Goal: Find specific page/section: Find specific page/section

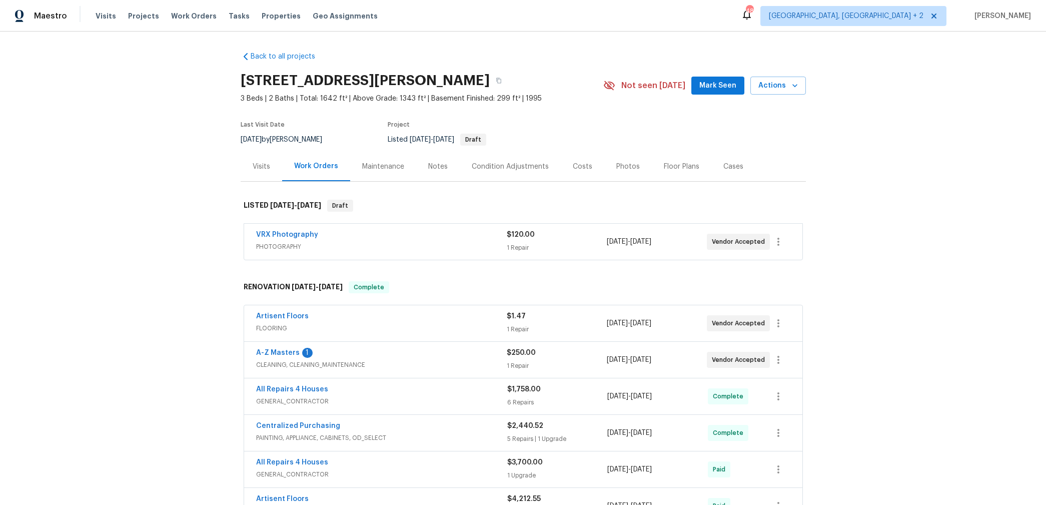
click at [622, 168] on div "Photos" at bounding box center [628, 167] width 24 height 10
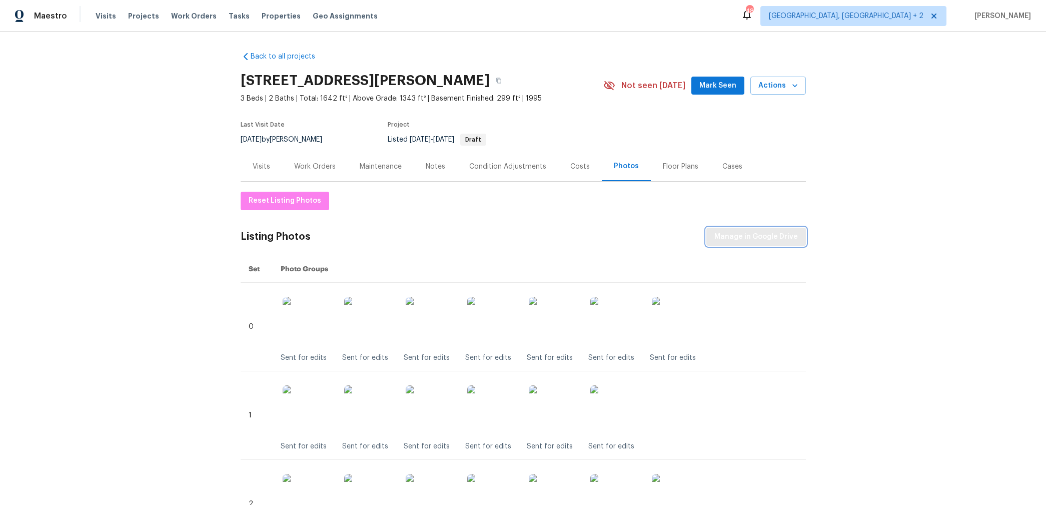
click at [771, 237] on span "Manage in Google Drive" at bounding box center [756, 237] width 84 height 13
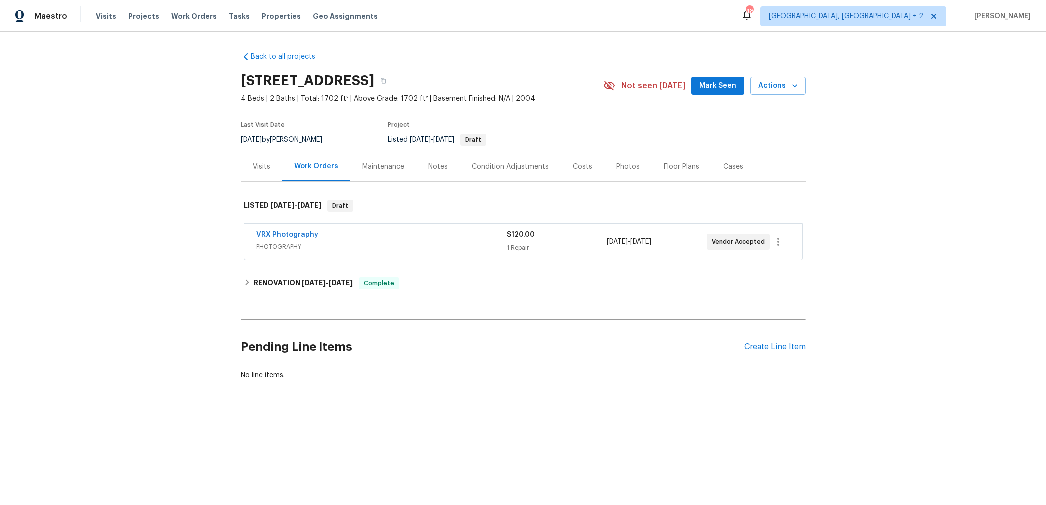
click at [621, 162] on div "Photos" at bounding box center [628, 167] width 24 height 10
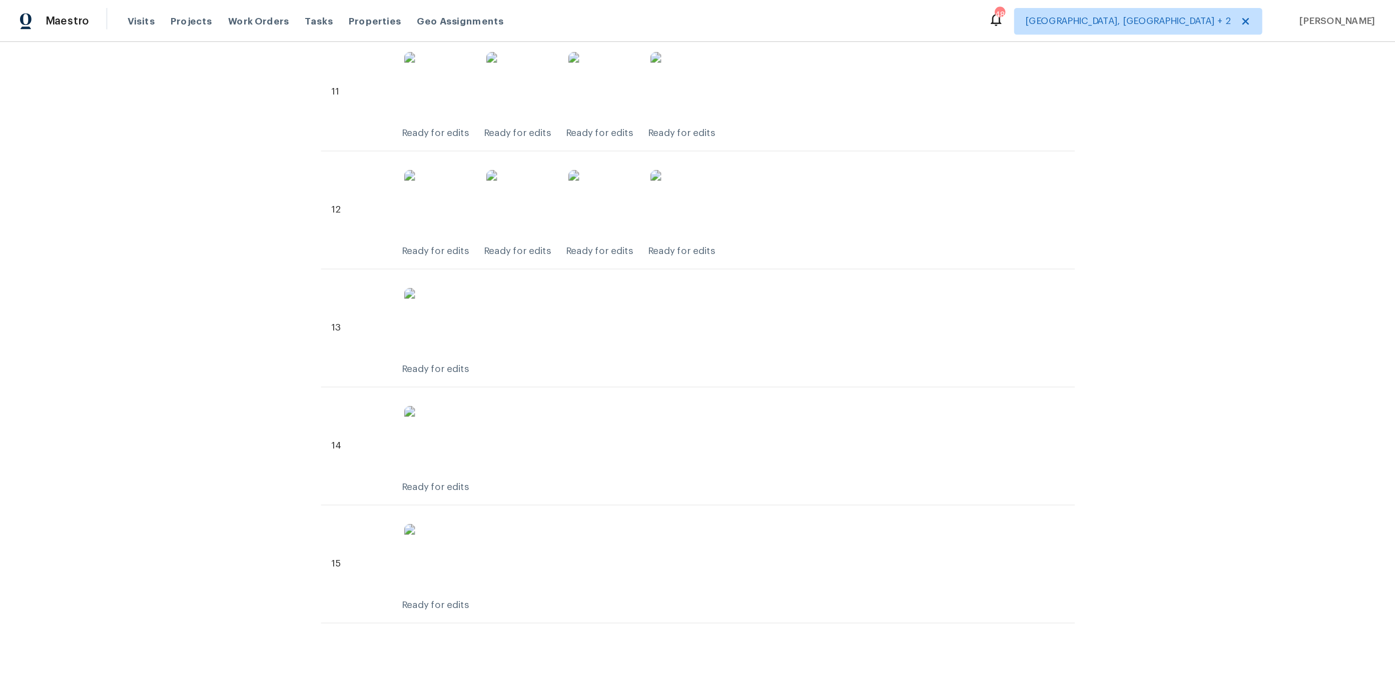
scroll to position [1086, 0]
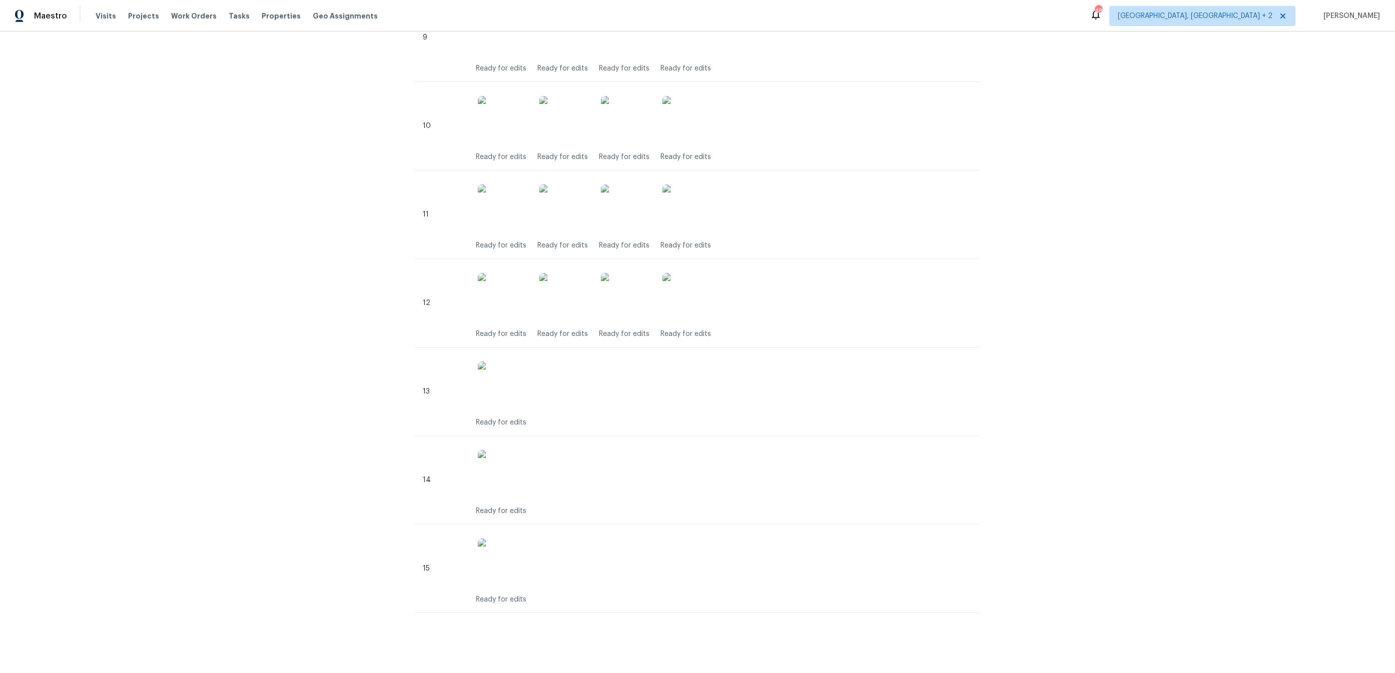
click at [1046, 183] on div "Back to all projects 2909 Phoenix Dr, Killeen, TX 76543 4 Beds | 2 Baths | Tota…" at bounding box center [697, 353] width 1395 height 642
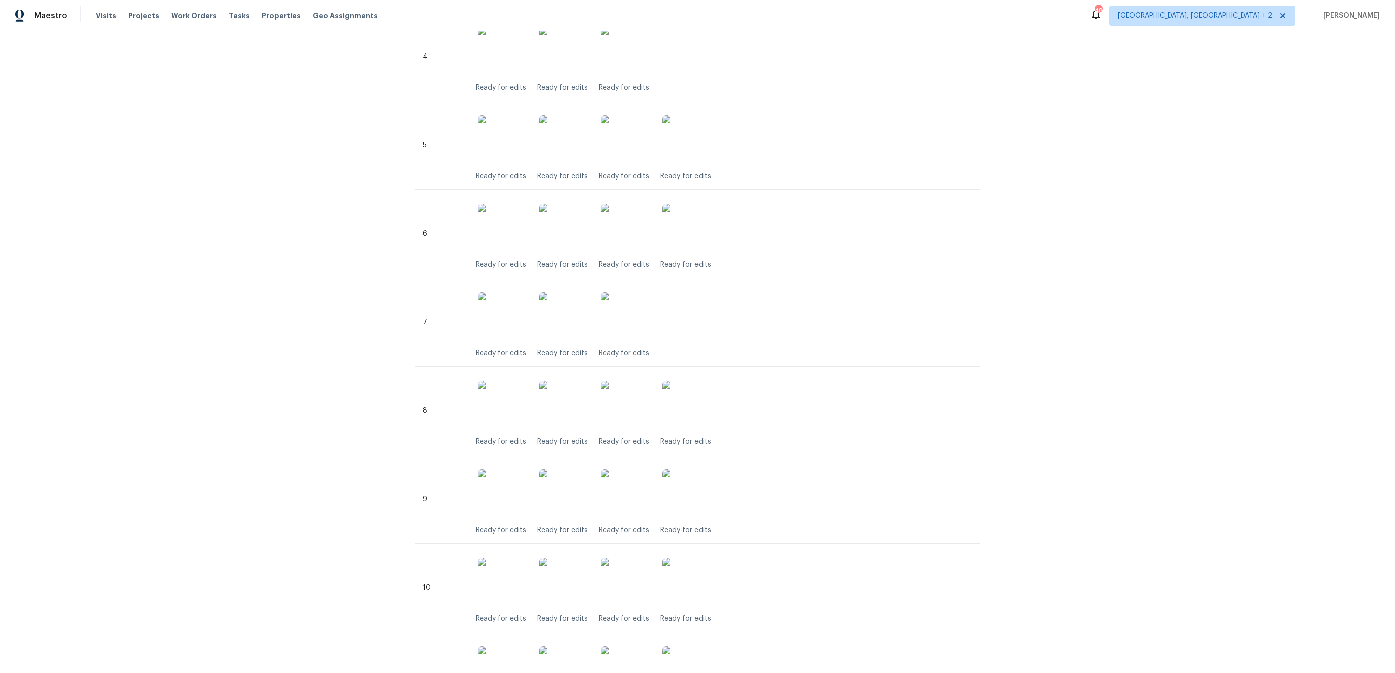
scroll to position [0, 0]
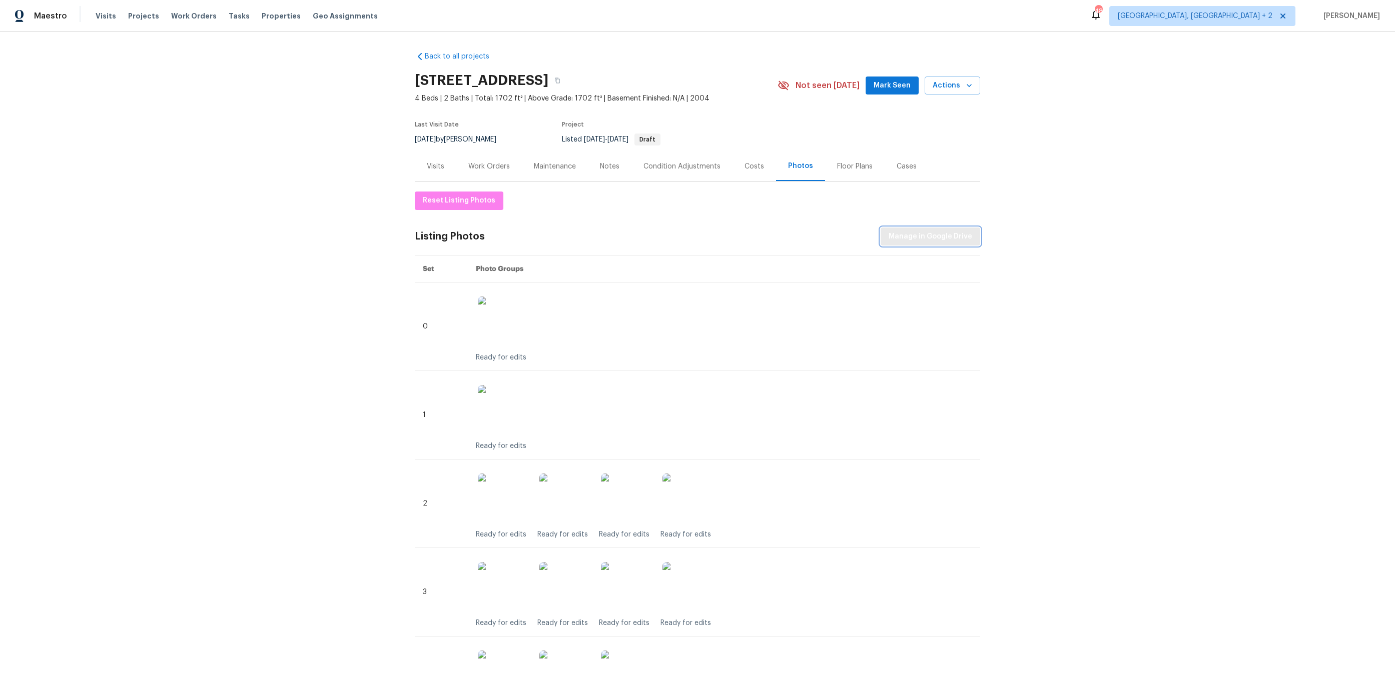
click at [947, 229] on button "Manage in Google Drive" at bounding box center [931, 237] width 100 height 19
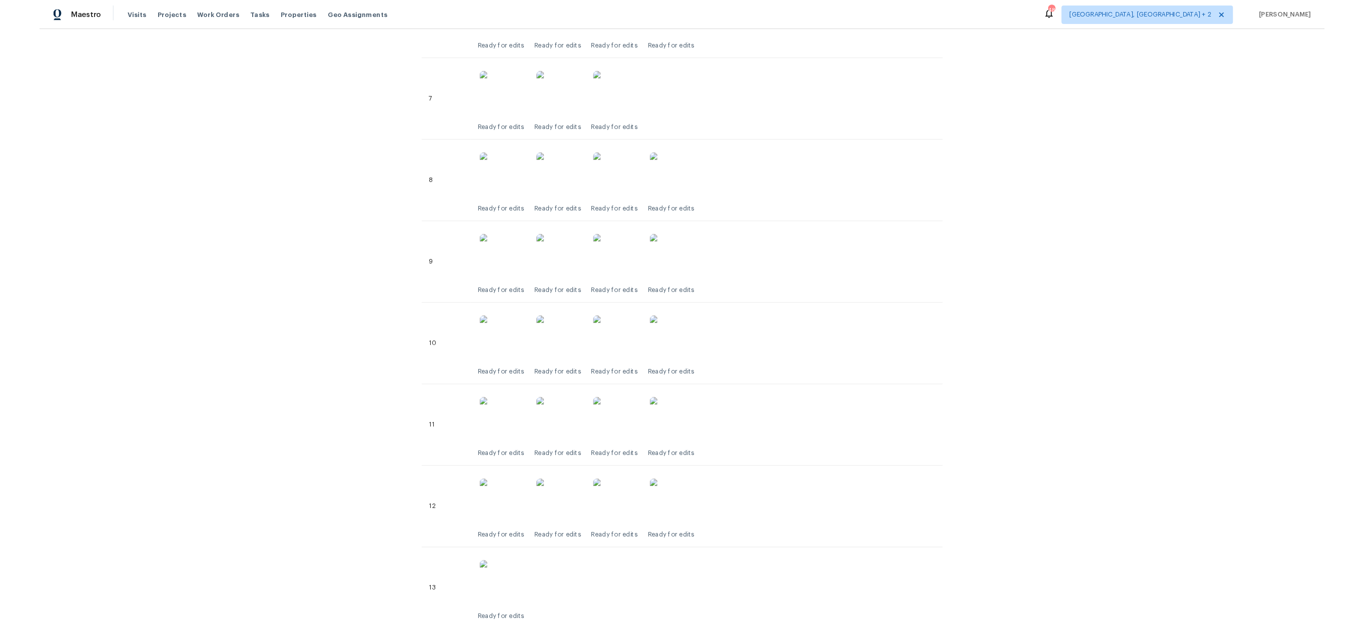
scroll to position [1086, 0]
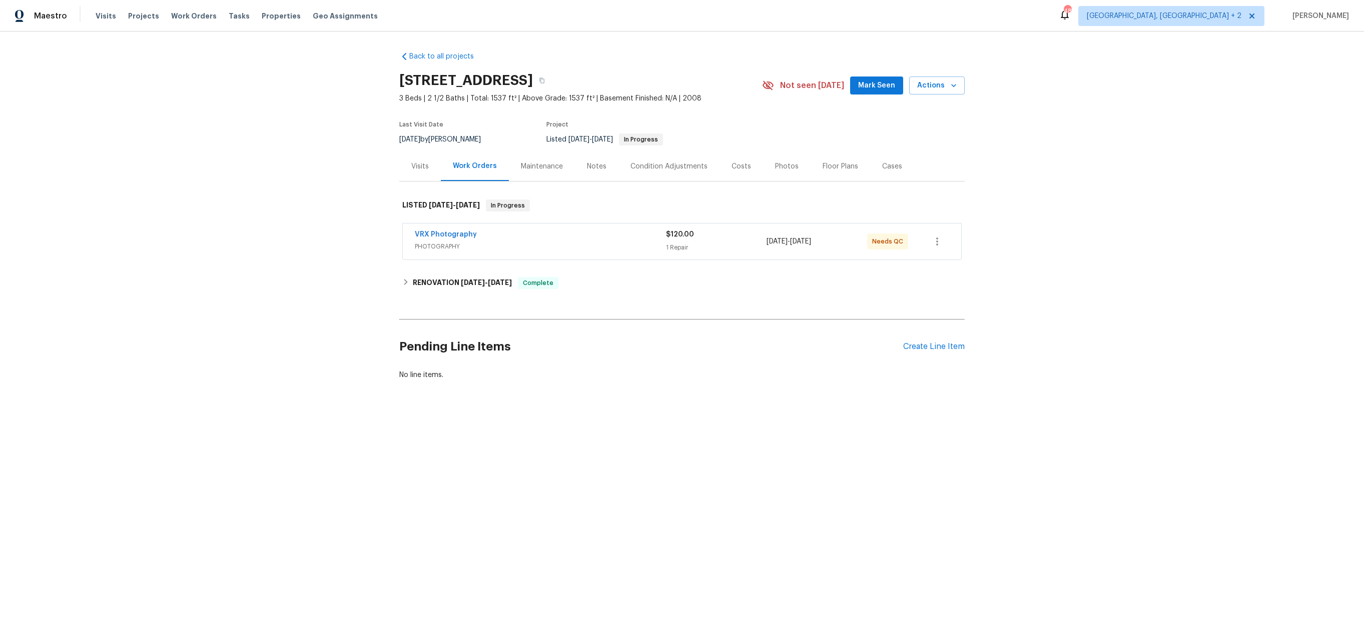
click at [781, 167] on div "Photos" at bounding box center [787, 167] width 24 height 10
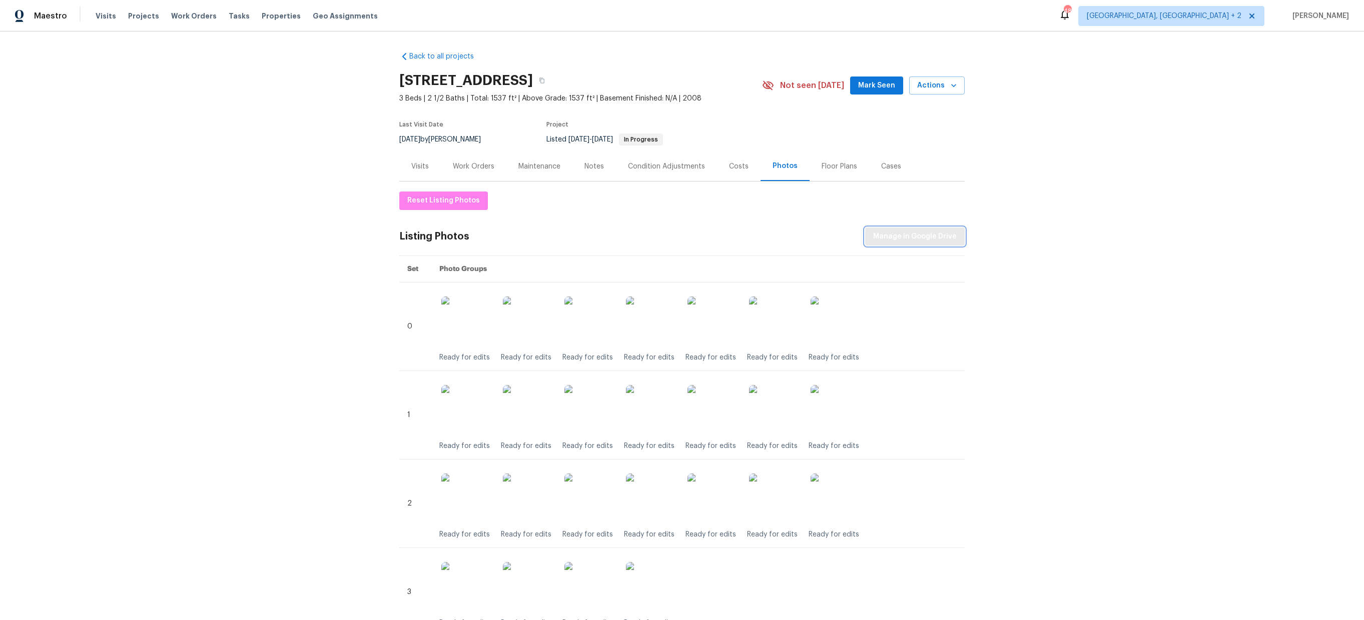
click at [932, 232] on span "Manage in Google Drive" at bounding box center [915, 237] width 84 height 13
click at [551, 78] on button "button" at bounding box center [542, 81] width 18 height 18
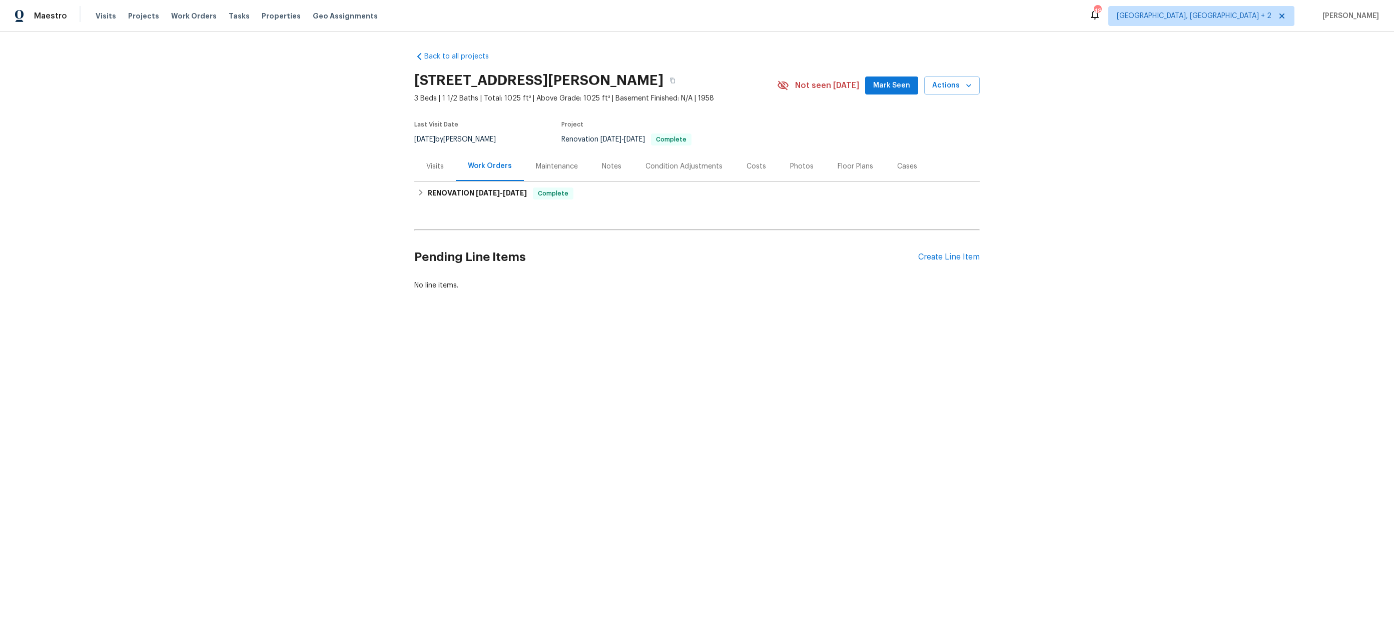
click at [803, 166] on div "Photos" at bounding box center [802, 167] width 24 height 10
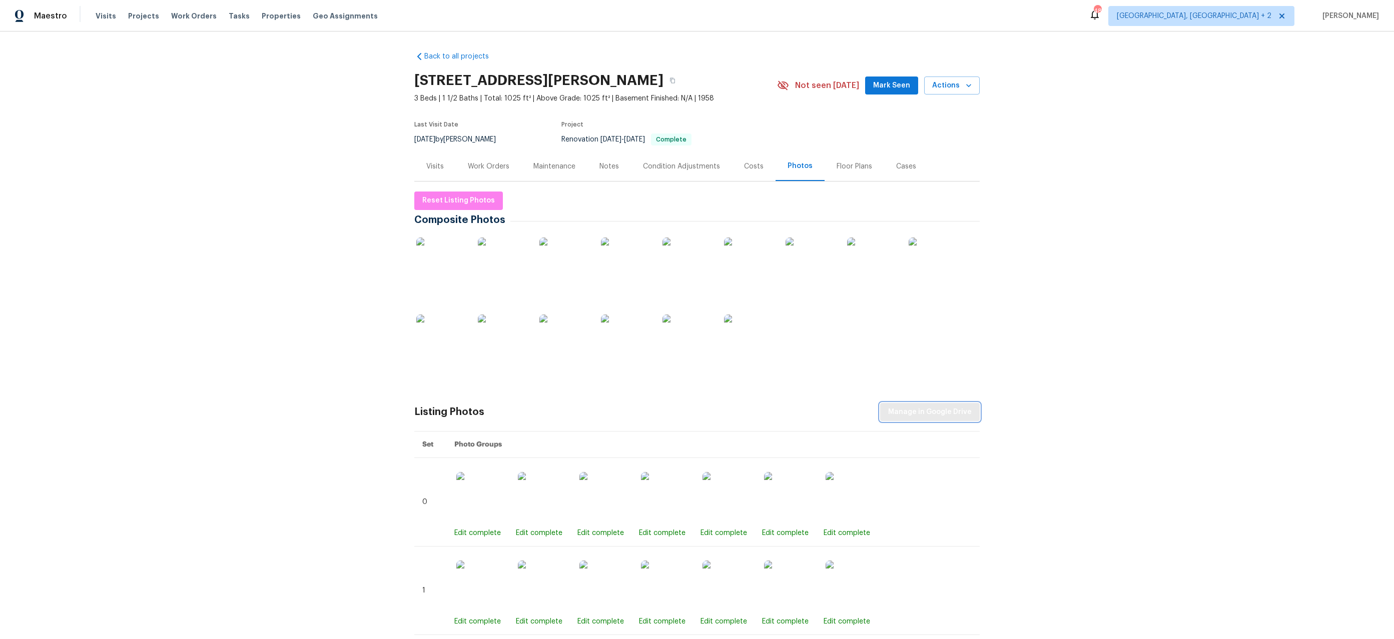
click at [939, 413] on span "Manage in Google Drive" at bounding box center [930, 412] width 84 height 13
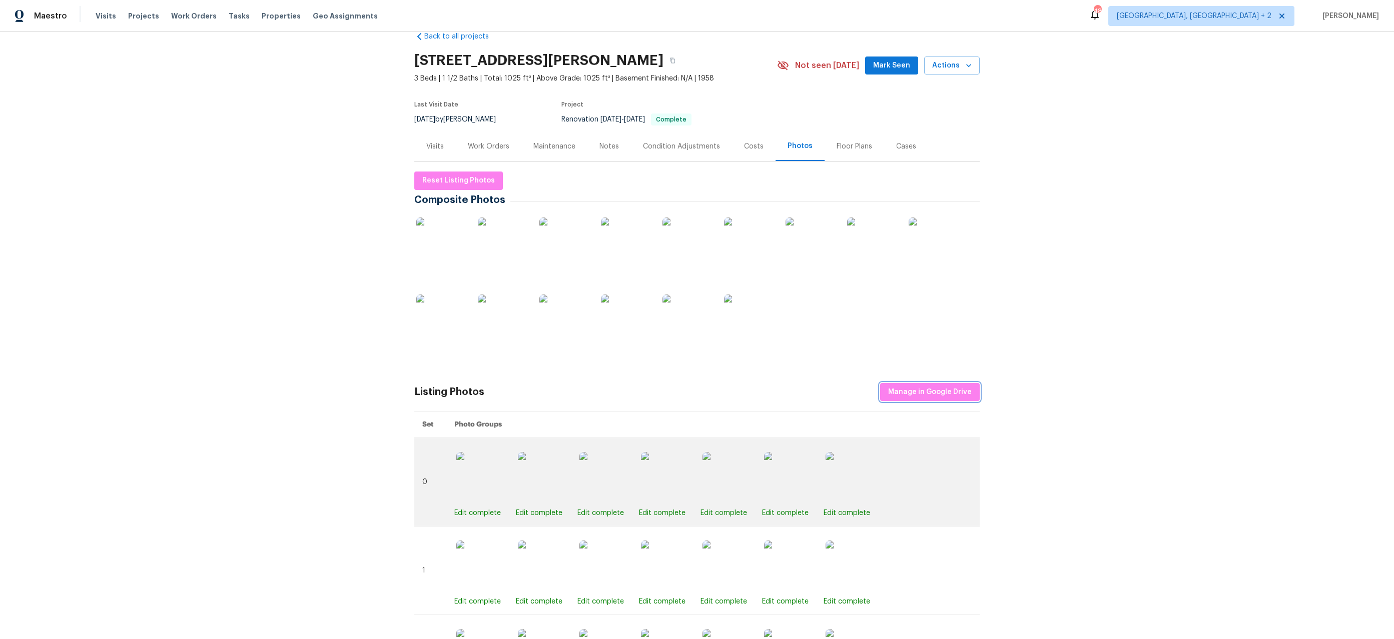
scroll to position [31, 0]
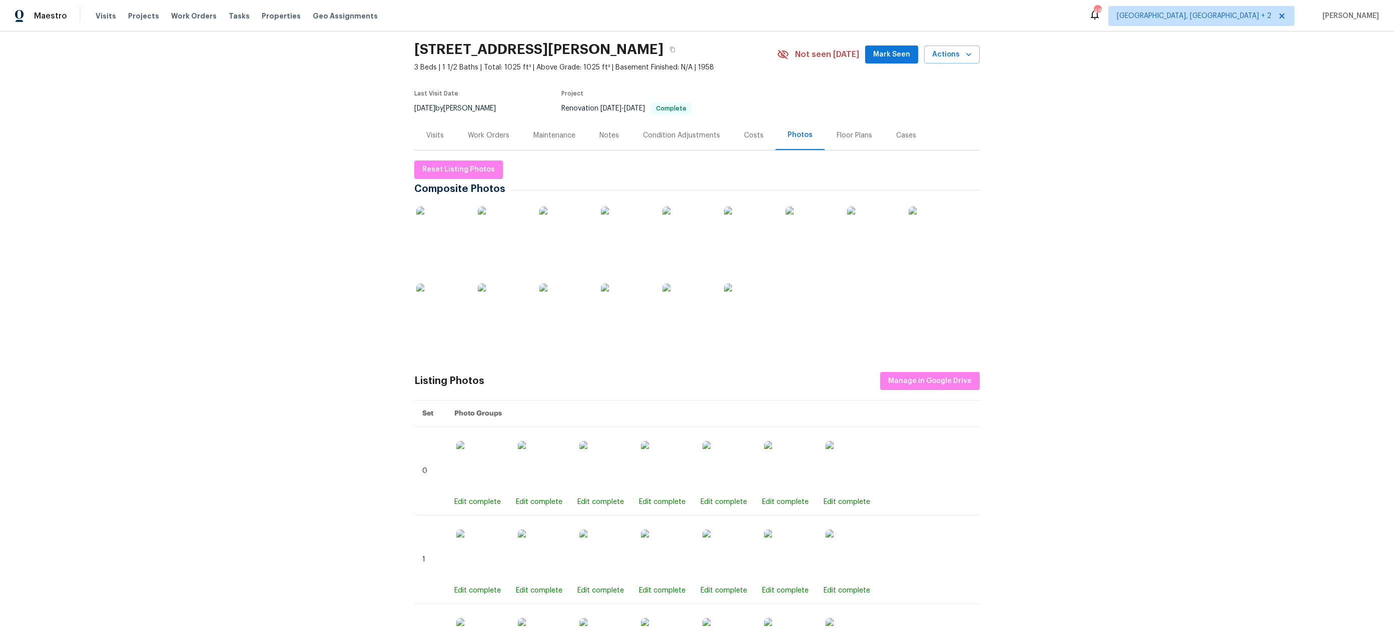
click at [816, 228] on img at bounding box center [810, 232] width 50 height 50
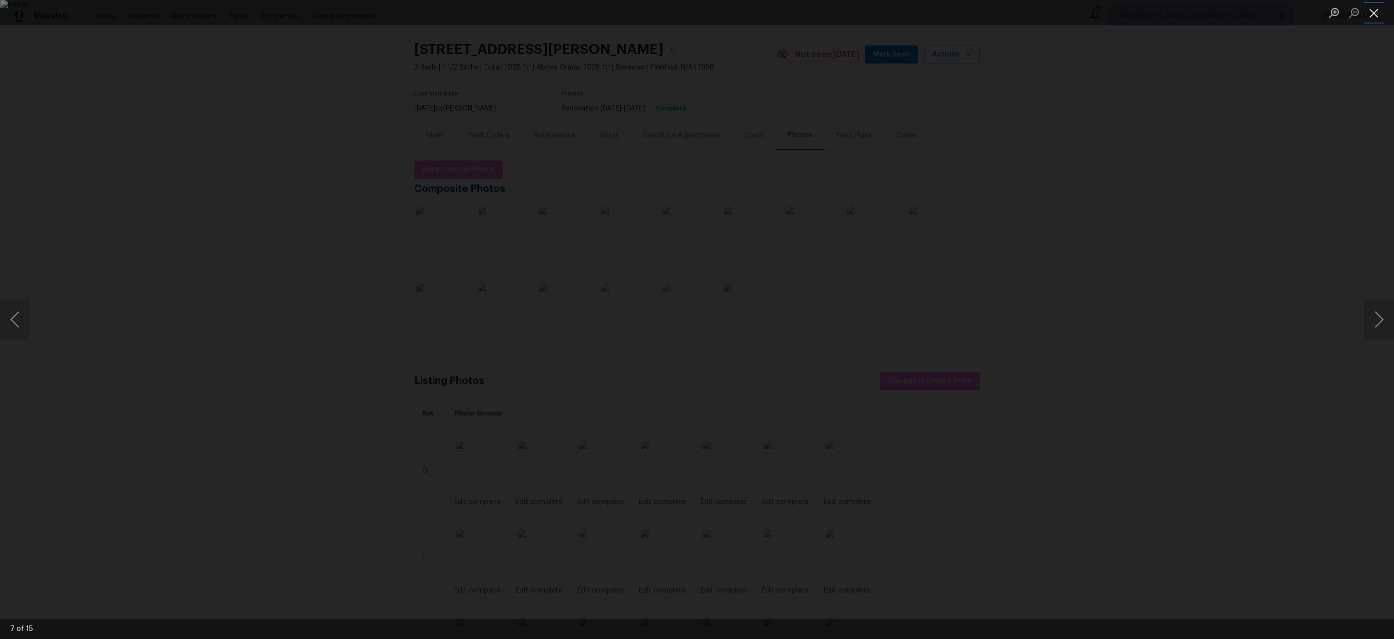
click at [1382, 14] on button "Close lightbox" at bounding box center [1374, 13] width 20 height 18
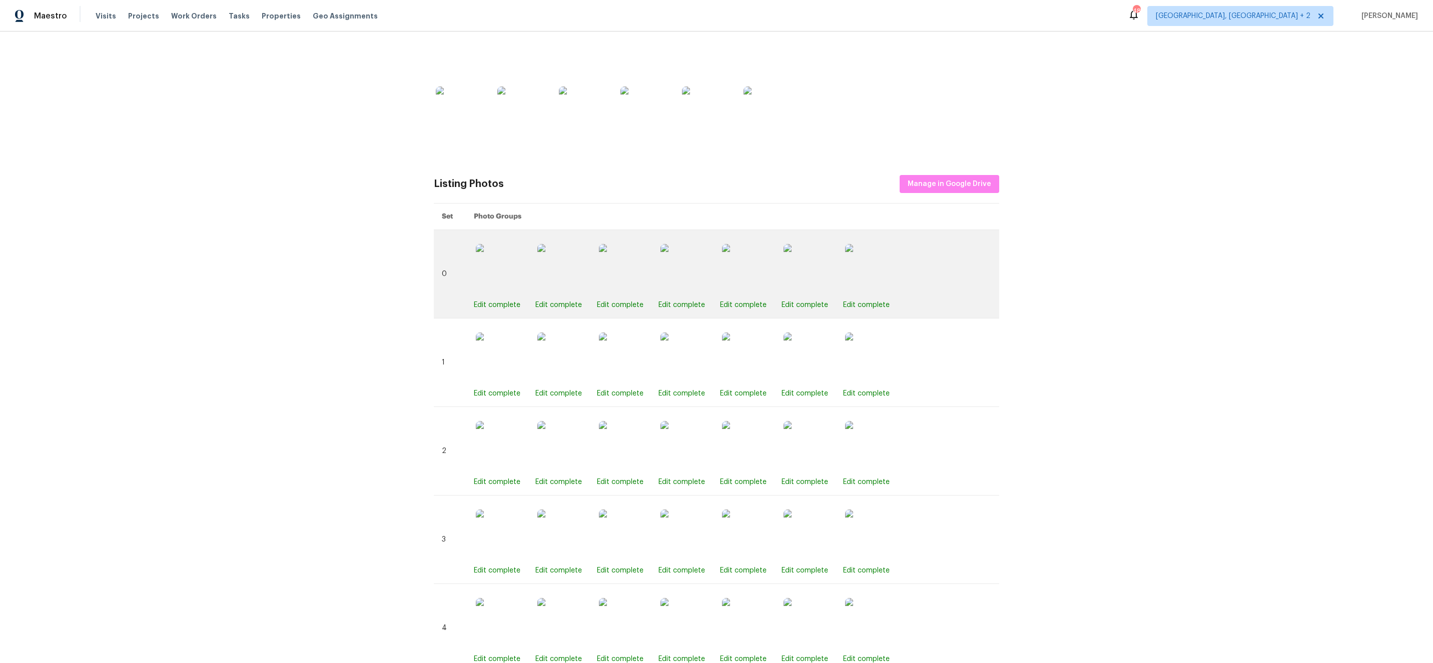
scroll to position [90, 0]
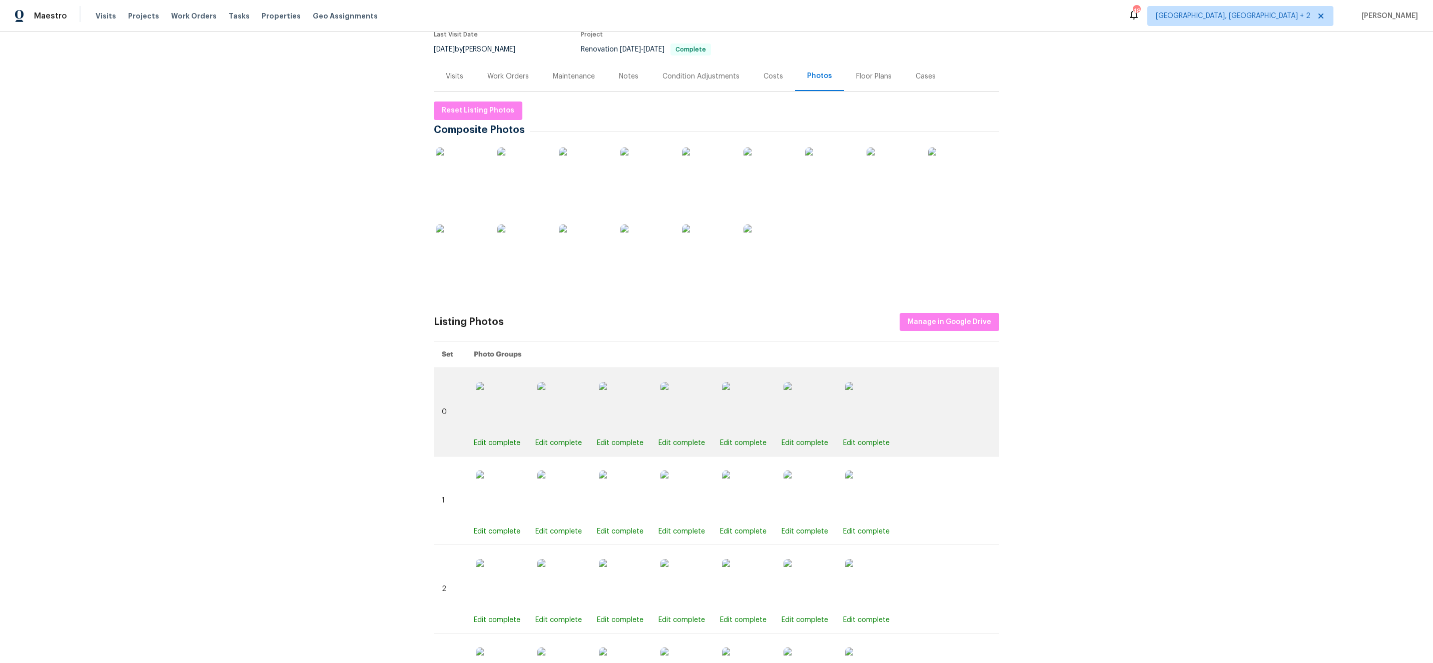
click at [696, 403] on img at bounding box center [685, 407] width 50 height 50
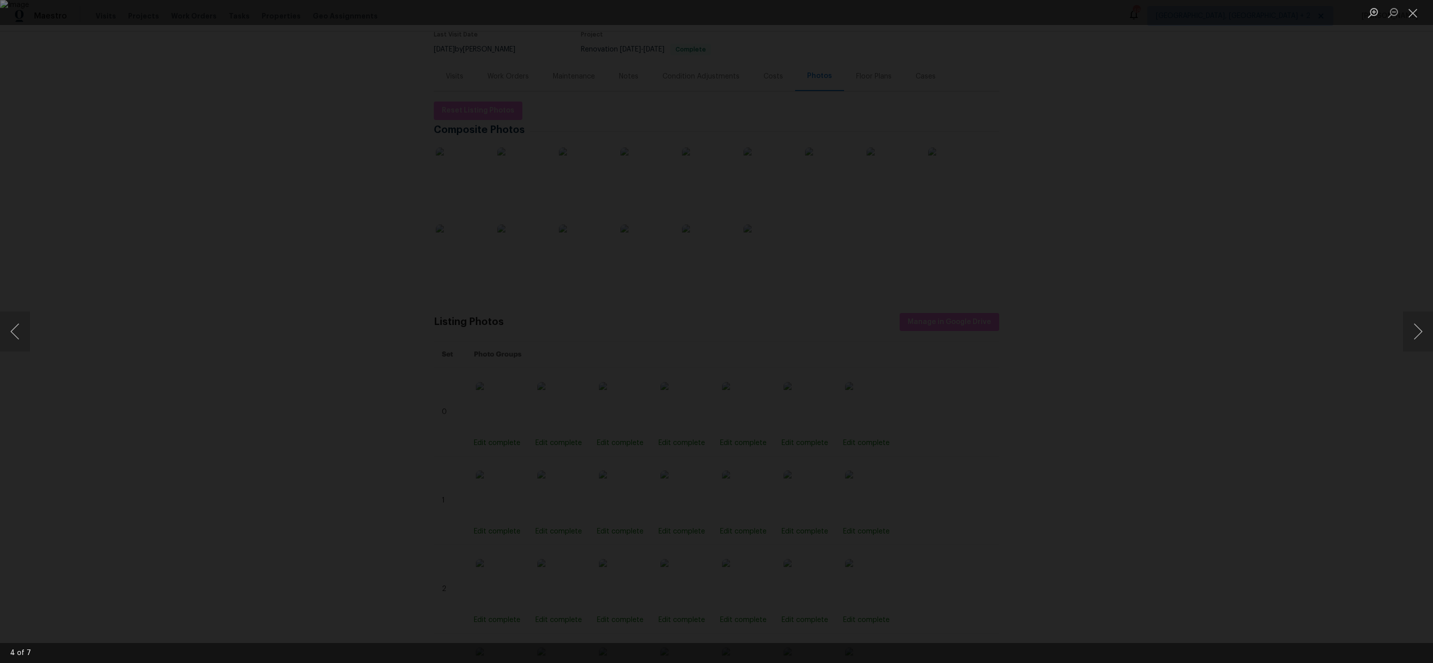
click at [283, 215] on div "Lightbox" at bounding box center [716, 331] width 1433 height 663
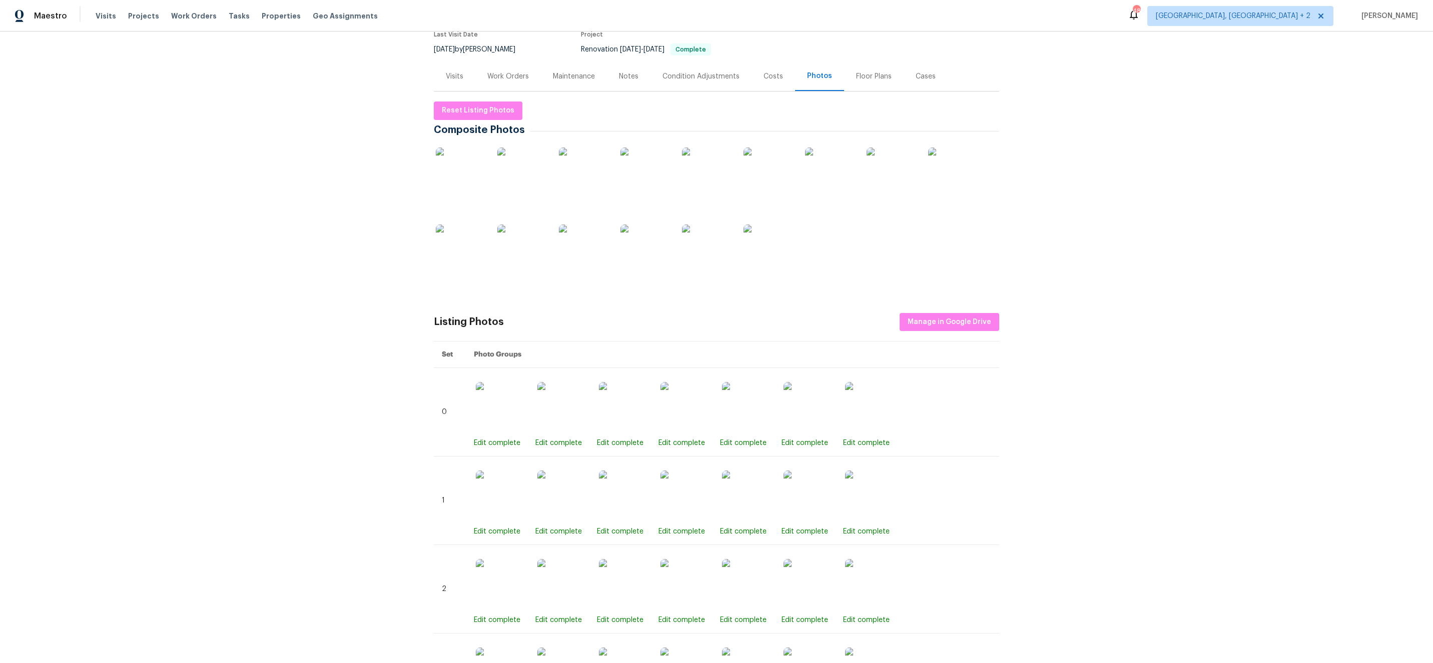
click at [831, 161] on img at bounding box center [830, 173] width 50 height 50
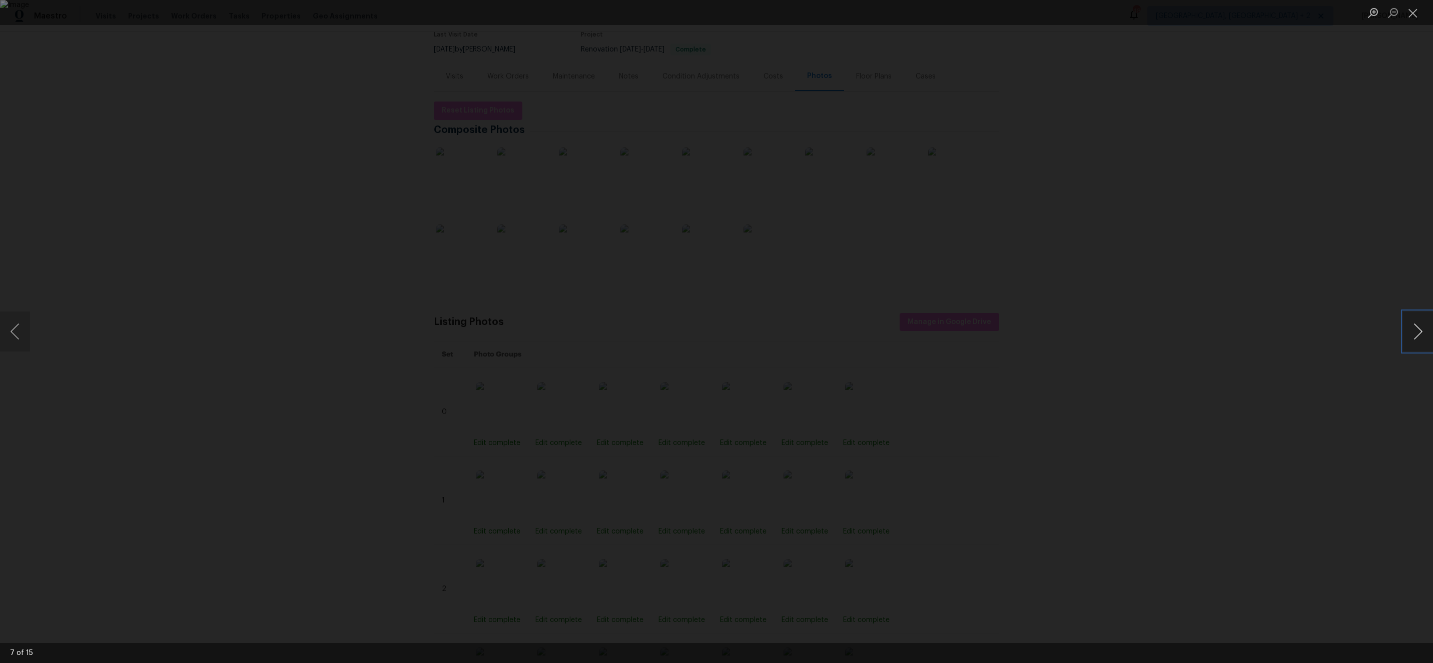
click at [1393, 333] on button "Next image" at bounding box center [1418, 332] width 30 height 40
click at [1124, 431] on div "Lightbox" at bounding box center [716, 331] width 1433 height 663
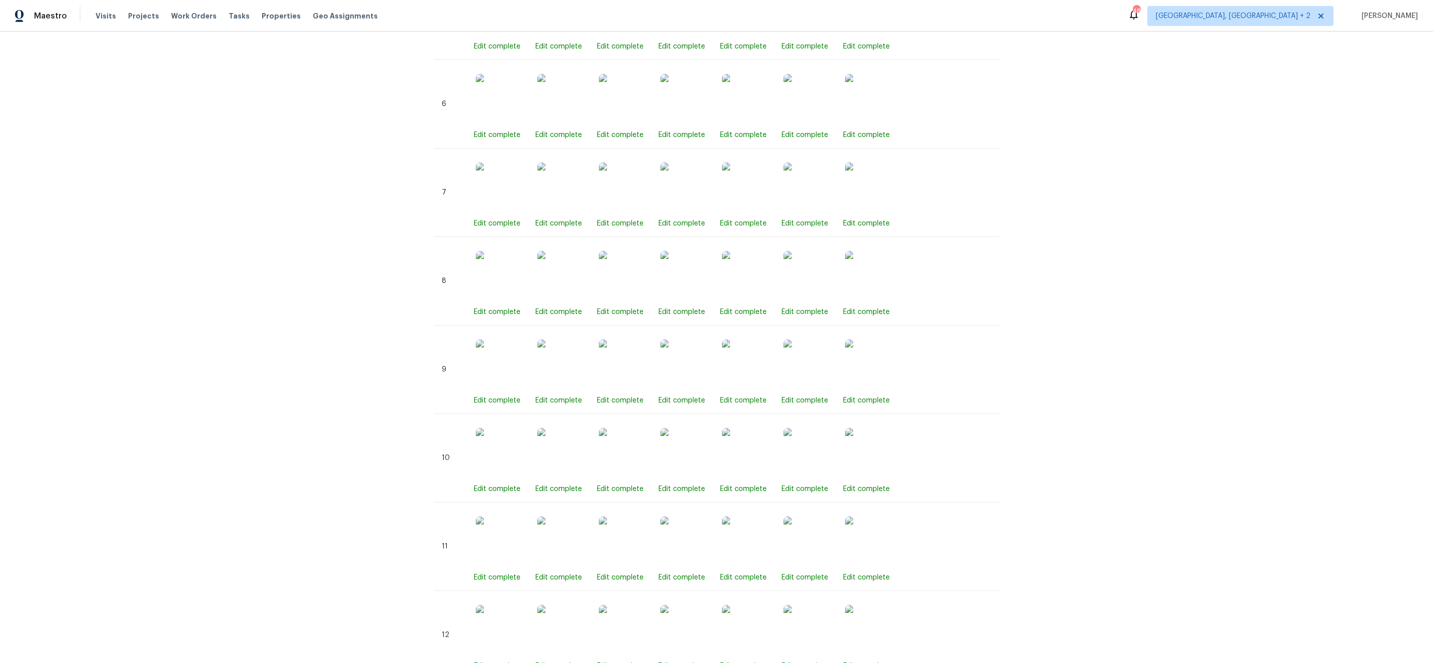
scroll to position [1183, 0]
